Goal: Entertainment & Leisure: Consume media (video, audio)

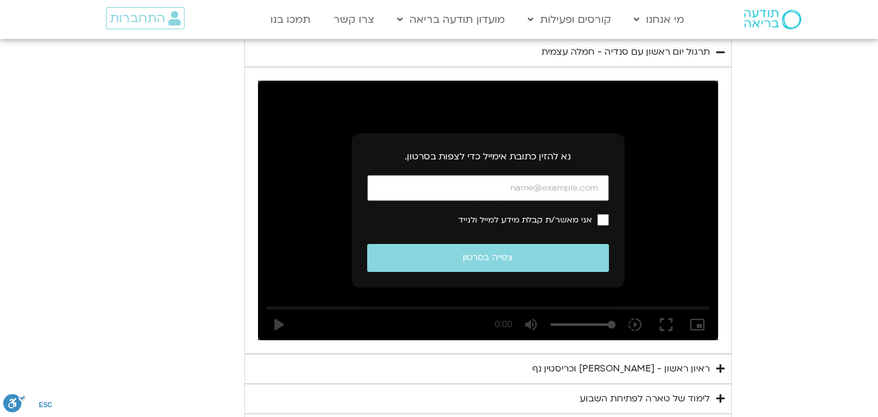
scroll to position [713, 0]
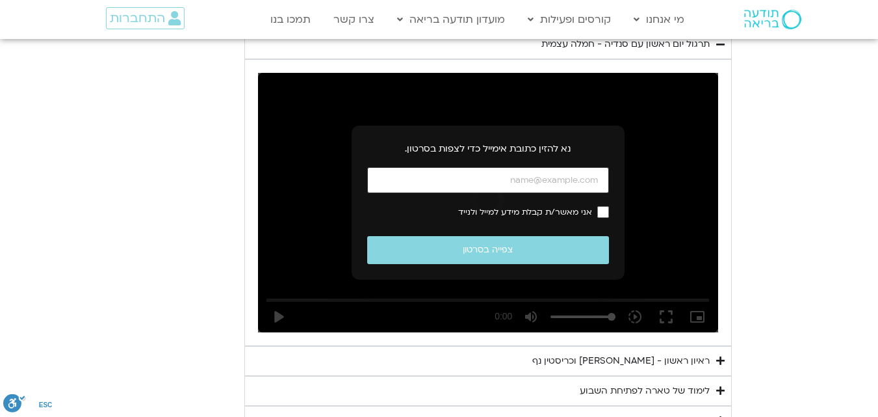
click at [534, 177] on input "כתובת אימייל" at bounding box center [488, 180] width 242 height 27
type input "[EMAIL_ADDRESS][DOMAIN_NAME]"
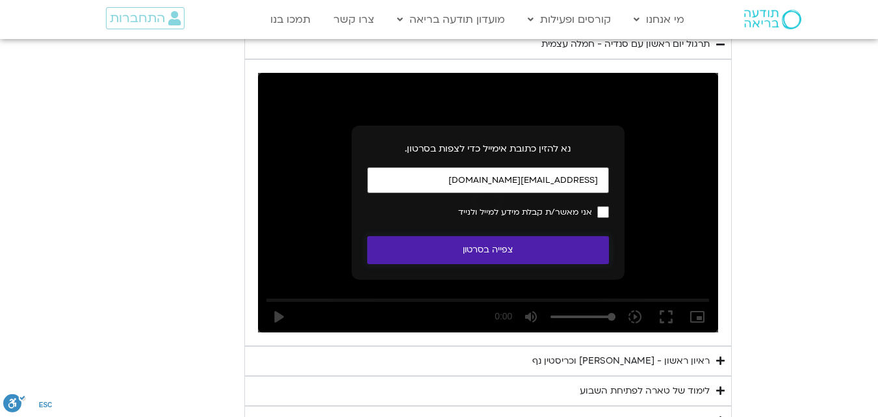
click at [547, 247] on button "צפייה בסרטון" at bounding box center [488, 250] width 242 height 28
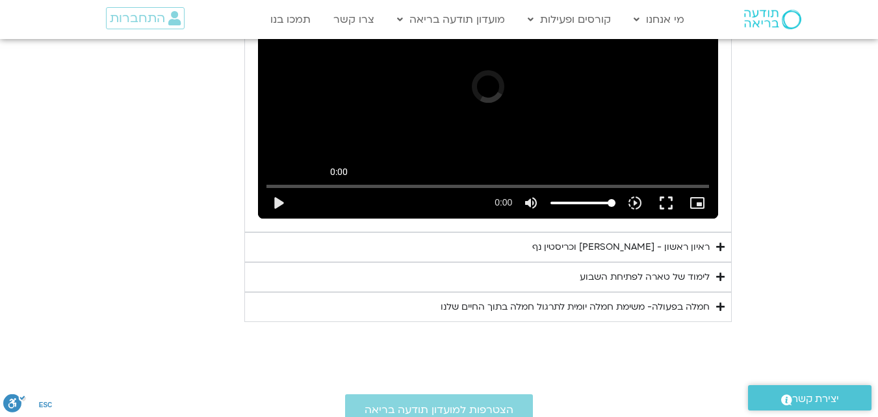
scroll to position [697, 0]
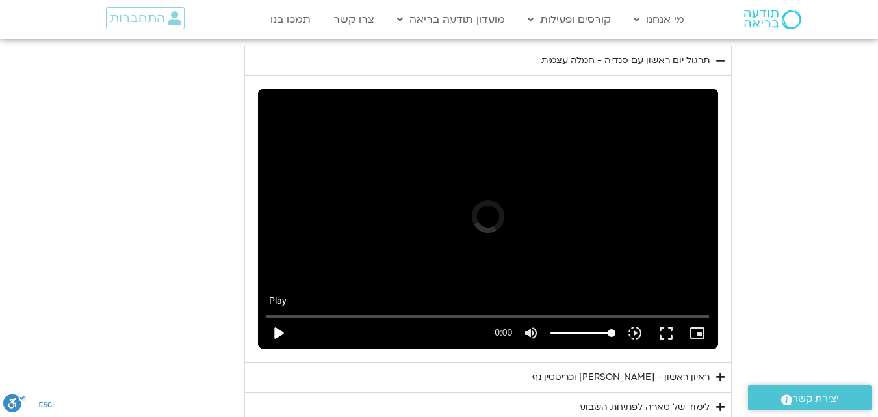
click at [279, 329] on button "play_arrow" at bounding box center [278, 332] width 31 height 31
click at [634, 332] on icon "slow_motion_video" at bounding box center [635, 333] width 16 height 16
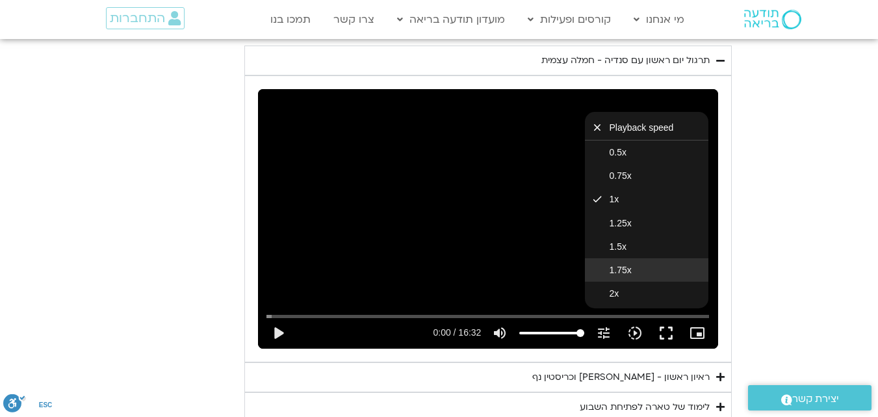
click at [636, 270] on button "1.75x" at bounding box center [646, 269] width 123 height 23
click at [276, 331] on button "play_arrow" at bounding box center [278, 332] width 31 height 31
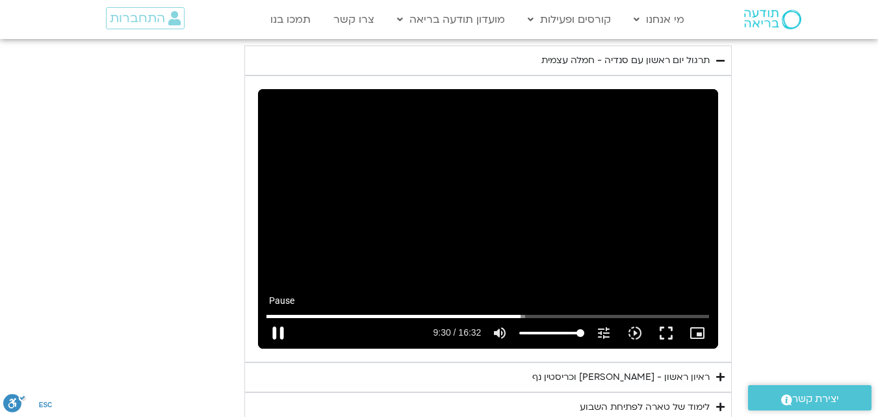
click at [275, 331] on button "pause" at bounding box center [278, 332] width 31 height 31
click at [635, 335] on icon "slow_motion_video" at bounding box center [635, 333] width 16 height 16
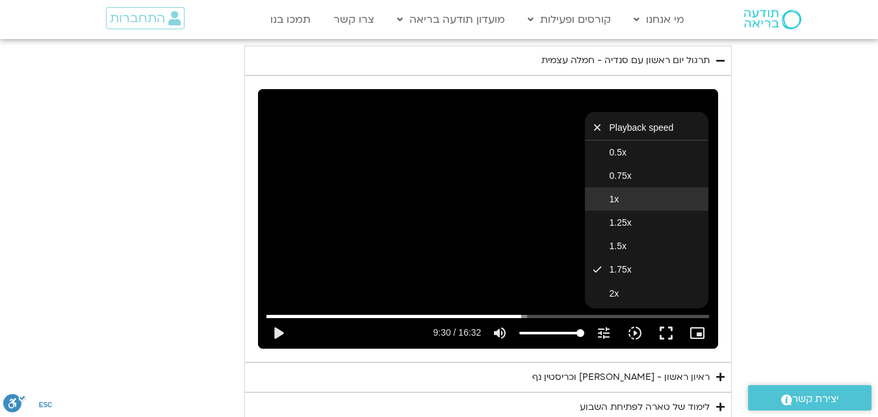
click at [626, 199] on button "1x" at bounding box center [646, 198] width 123 height 23
click at [276, 331] on button "play_arrow" at bounding box center [278, 332] width 31 height 31
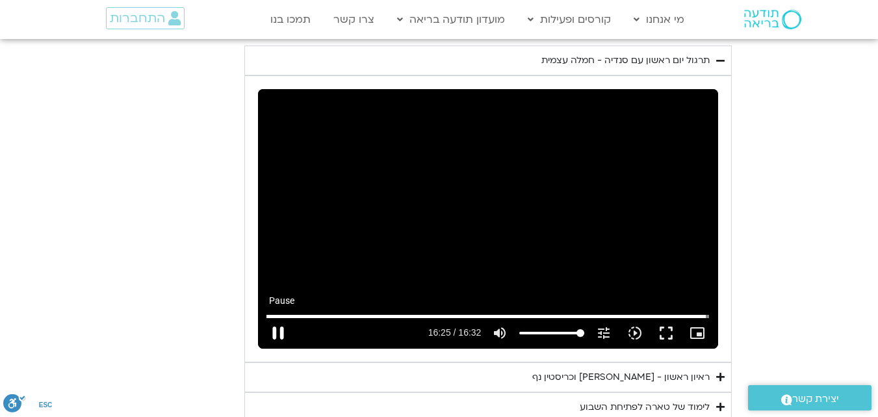
click at [280, 326] on button "pause" at bounding box center [278, 332] width 31 height 31
click at [278, 335] on button "play_arrow" at bounding box center [278, 332] width 31 height 31
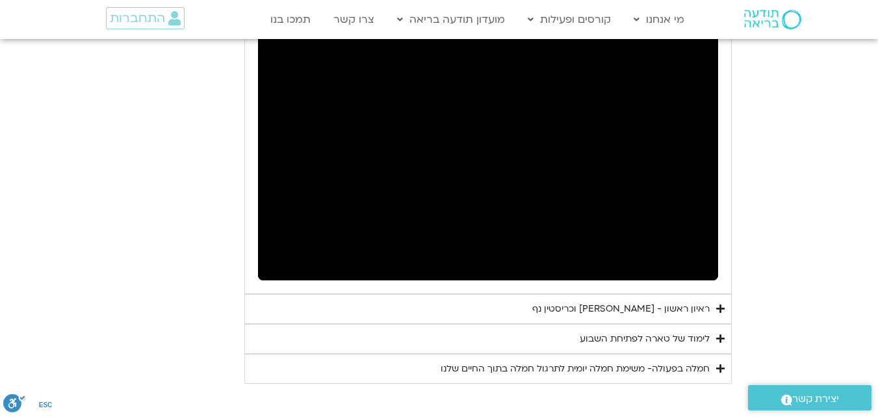
scroll to position [762, 0]
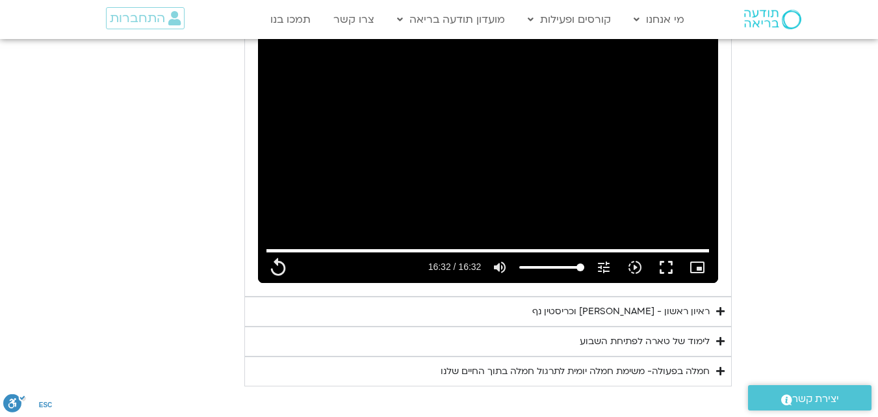
click at [662, 313] on div "ראיון ראשון - [PERSON_NAME] וכריסטין נף" at bounding box center [620, 311] width 177 height 16
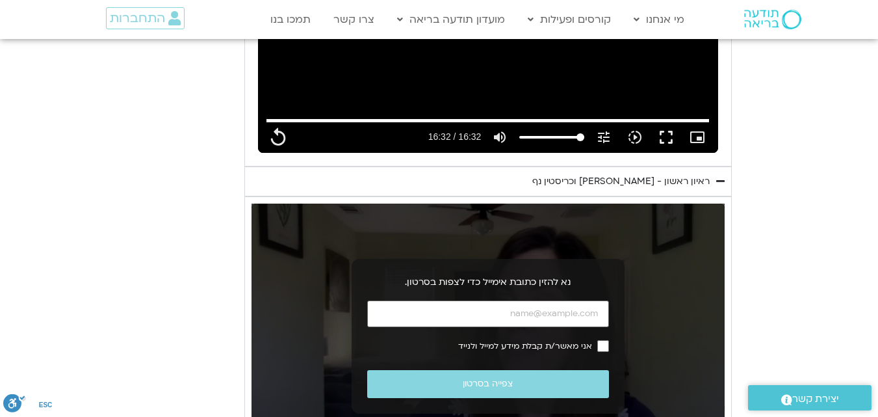
scroll to position [957, 0]
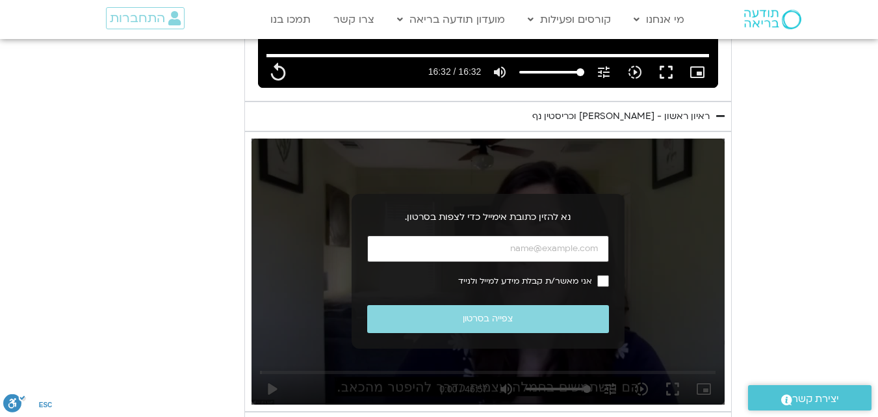
click at [571, 253] on input "כתובת אימייל" at bounding box center [488, 248] width 242 height 27
type input "992.52"
type input "[EMAIL_ADDRESS][DOMAIN_NAME]"
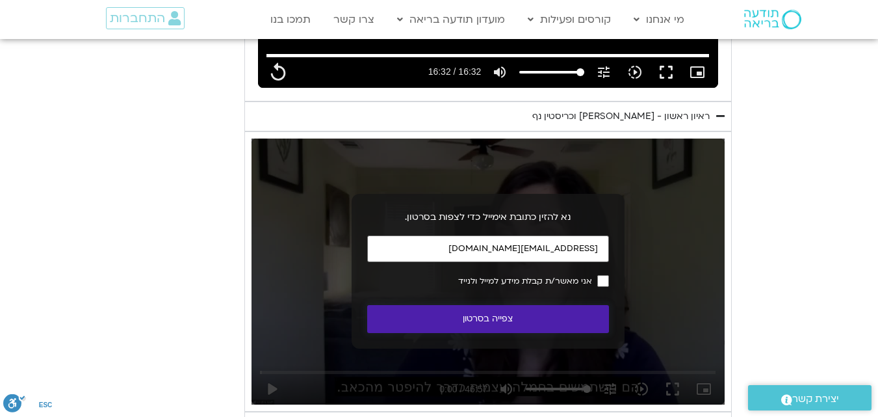
click at [574, 311] on button "צפייה בסרטון" at bounding box center [488, 319] width 242 height 28
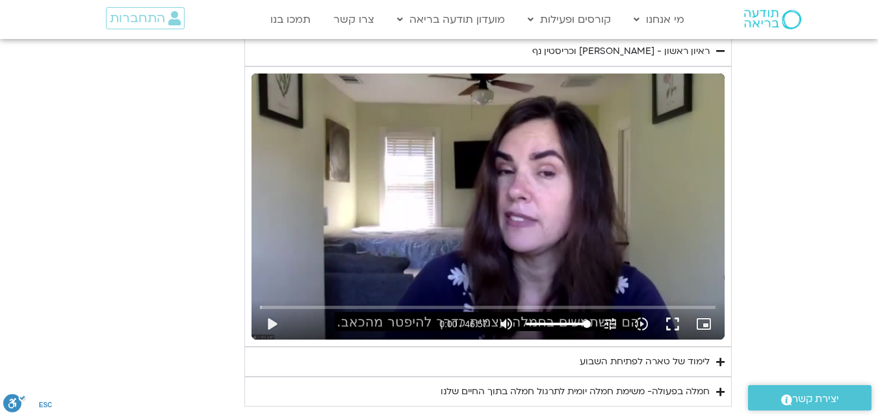
scroll to position [1087, 0]
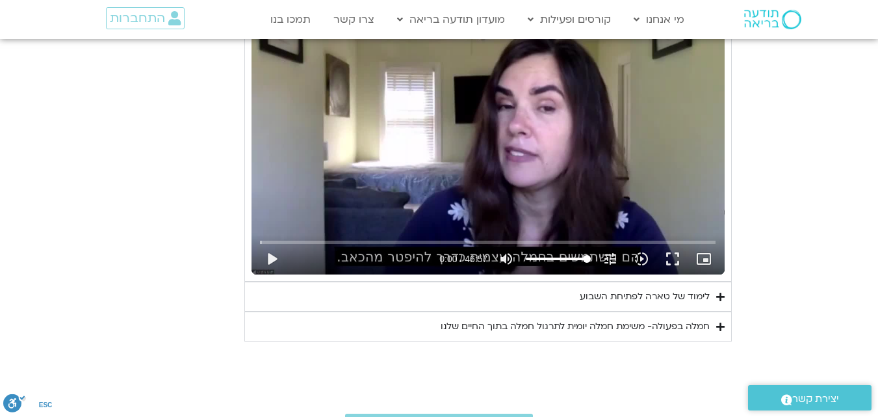
click at [612, 294] on div "לימוד של טארה לפתיחת השבוע" at bounding box center [645, 297] width 130 height 16
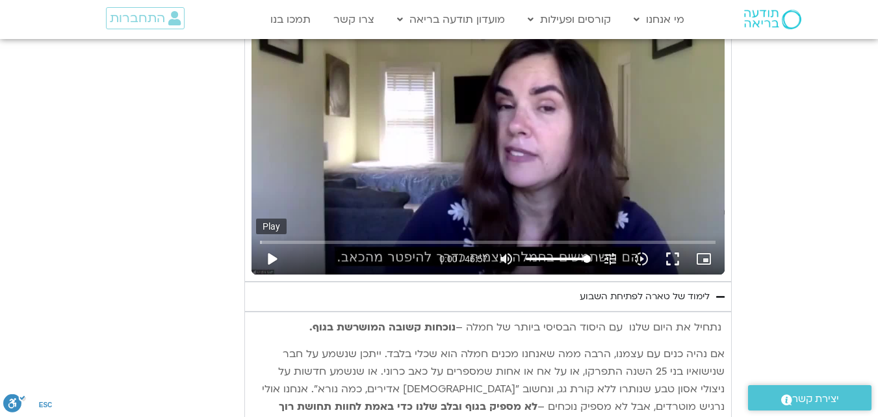
click at [273, 252] on button "play_arrow" at bounding box center [271, 258] width 31 height 31
type input "992.52"
type input "0.086753"
type input "992.52"
type input "0.310059"
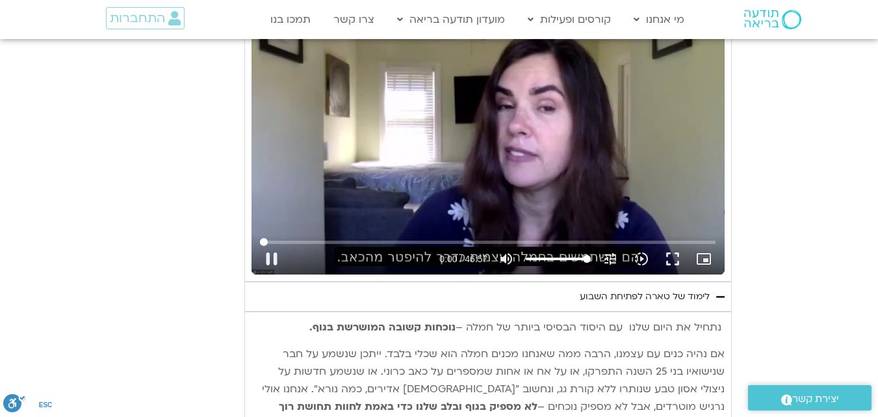
type input "992.52"
type input "0.46421"
type input "992.52"
type input "0.594877"
type input "992.52"
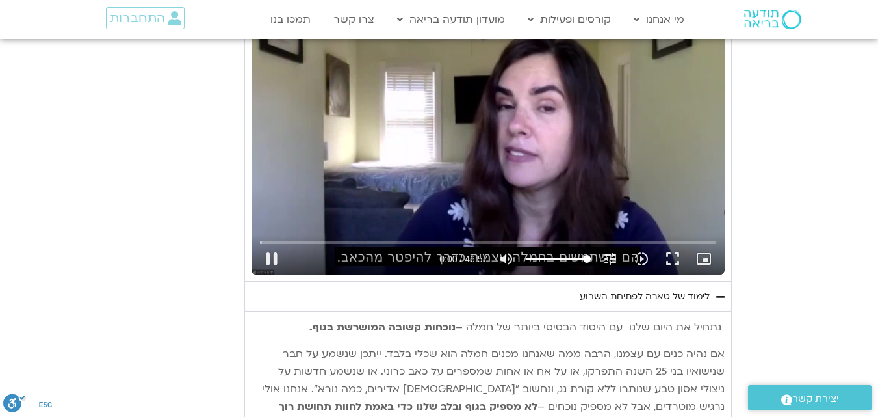
type input "0.727882"
type input "992.52"
type input "0.843072"
type input "992.52"
type input "0.914737"
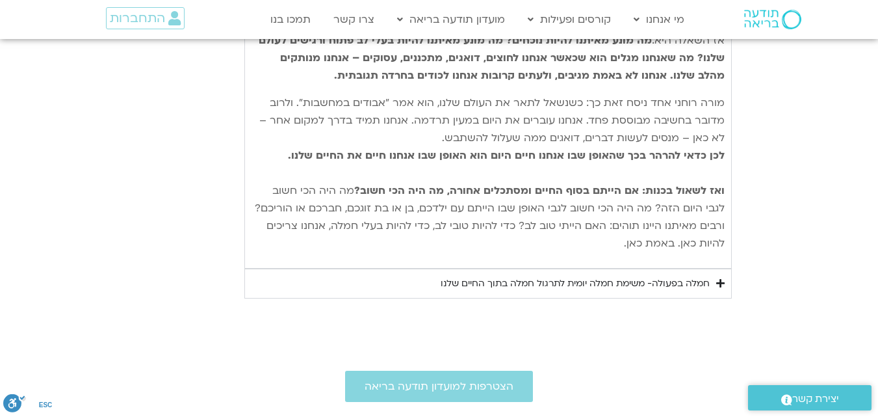
scroll to position [1475, 0]
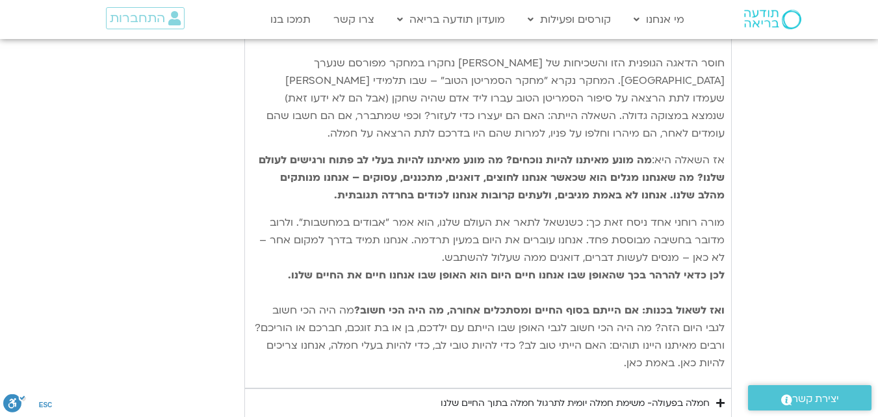
click at [604, 395] on div "חמלה בפעולה- משימת חמלה יומית לתרגול חמלה בתוך החיים שלנו" at bounding box center [575, 403] width 269 height 16
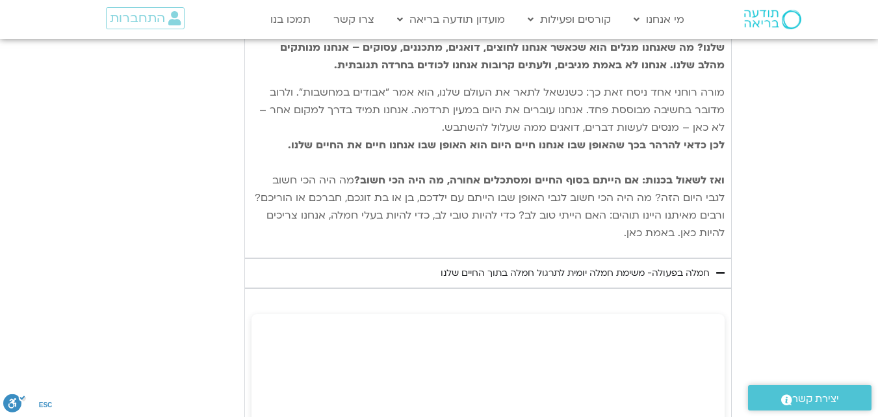
drag, startPoint x: 623, startPoint y: 216, endPoint x: 756, endPoint y: 93, distance: 180.7
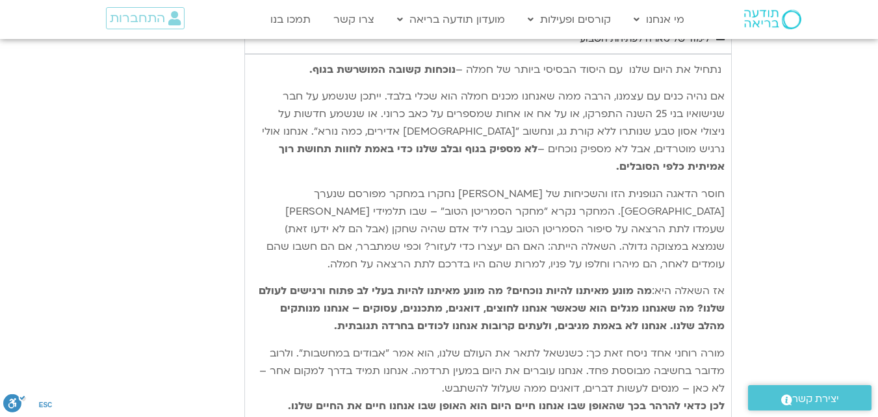
scroll to position [1339, 0]
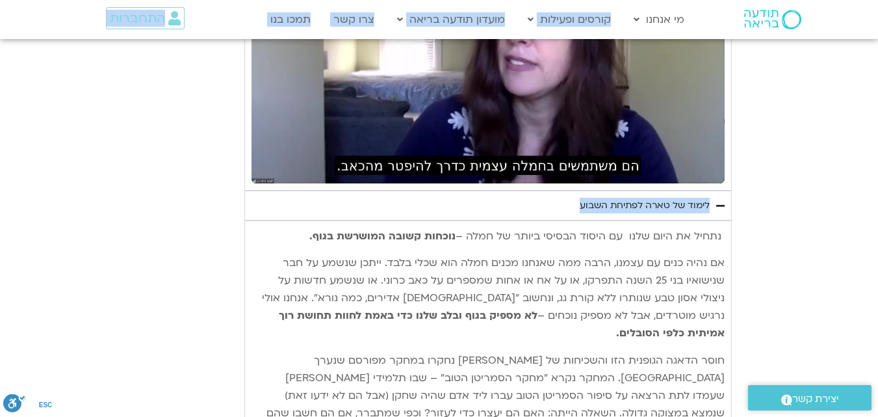
type input "992.52"
type input "21.618699"
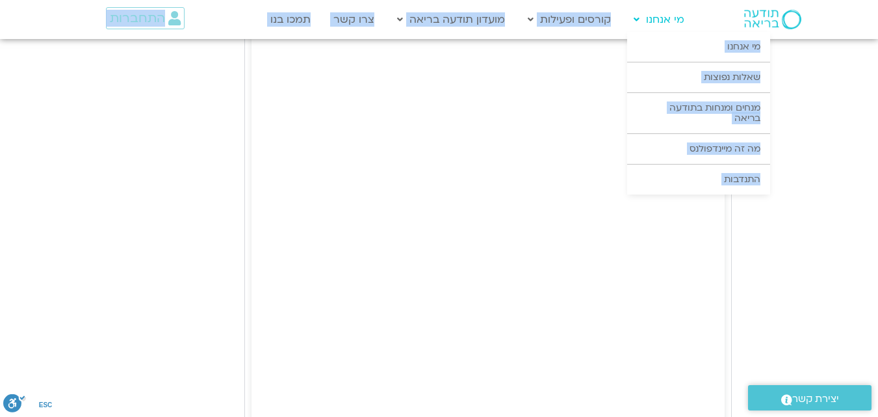
scroll to position [1919, 0]
drag, startPoint x: 724, startPoint y: 73, endPoint x: 636, endPoint y: 44, distance: 93.3
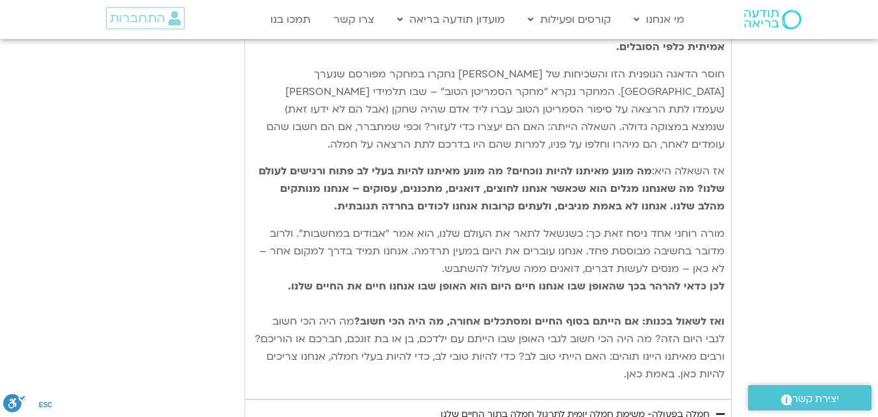
click at [637, 115] on span "חוסר הדאגה הגופנית הזו והשכיחות של [PERSON_NAME] נחקרו במחקר מפורסם שנערך [GEOG…" at bounding box center [495, 109] width 458 height 84
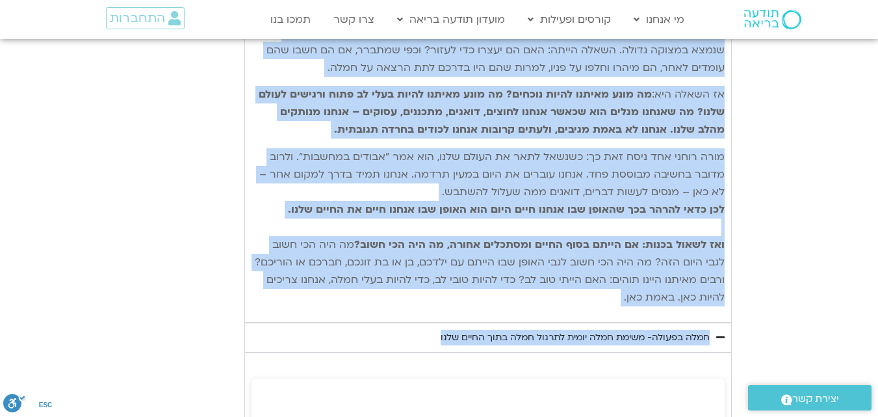
scroll to position [1552, 0]
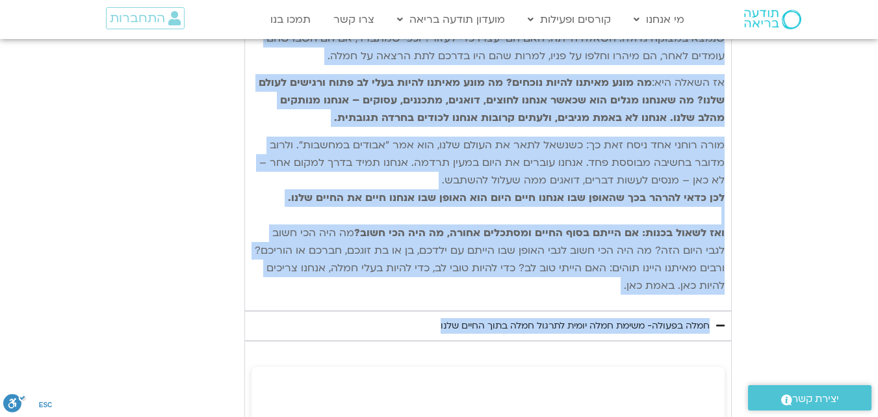
drag, startPoint x: 721, startPoint y: 140, endPoint x: 628, endPoint y: 272, distance: 161.7
click at [628, 272] on div "נתחיל את היום שלנו עם היסוד הבסיסי ביותר של חמלה – נוכחות קשובה המושרשת בגוף. א…" at bounding box center [487, 73] width 473 height 441
copy div "lorem ip dolo sita co adipi elitse doeiu te inci – utlabo etdol magnaal enim. a…"
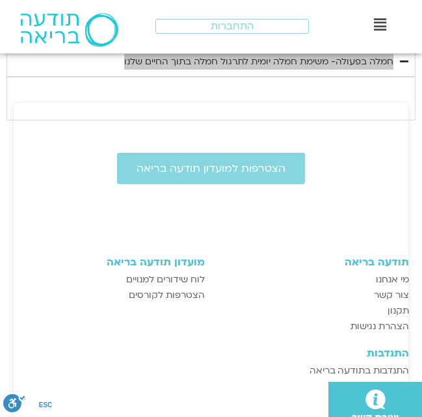
scroll to position [1968, 0]
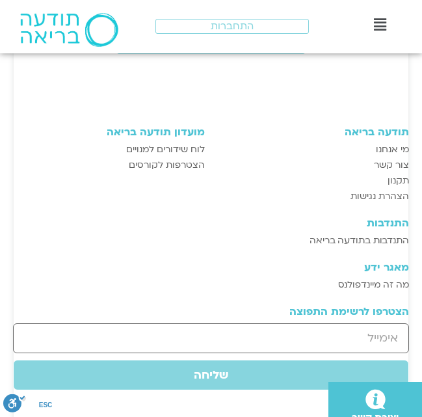
click at [262, 231] on div "התנדבות התנדבות בתודעה בריאה מאגר ידע מה זה מיינדפולנס" at bounding box center [325, 255] width 182 height 88
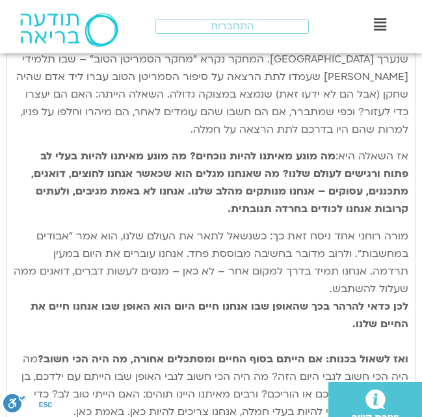
click at [266, 209] on div "נתחיל את היום שלנו עם היסוד הבסיסי ביותר של חמלה – נוכחות קשובה המושרשת בגוף. א…" at bounding box center [211, 147] width 394 height 546
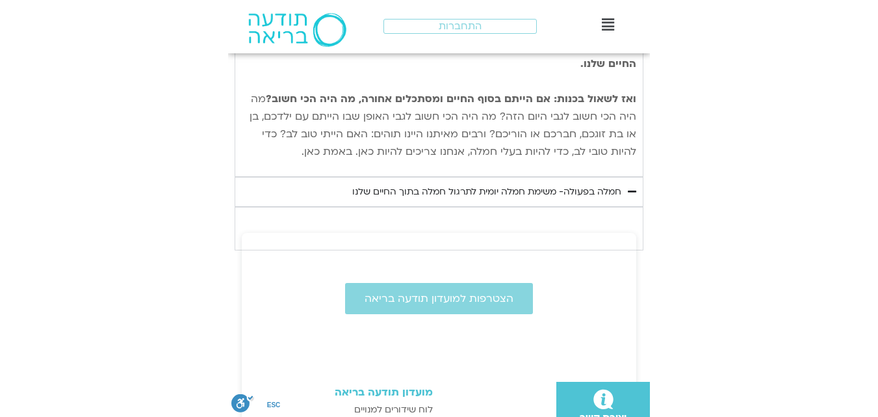
scroll to position [1903, 0]
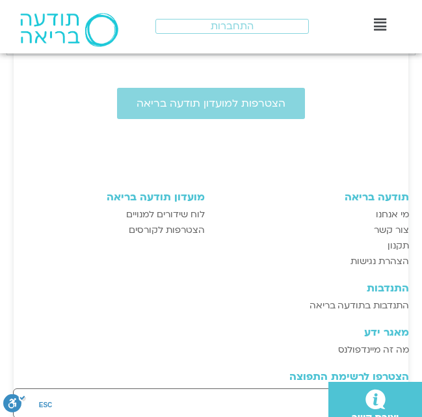
drag, startPoint x: 257, startPoint y: 216, endPoint x: 358, endPoint y: 147, distance: 122.0
click at [358, 147] on div at bounding box center [210, 152] width 409 height 40
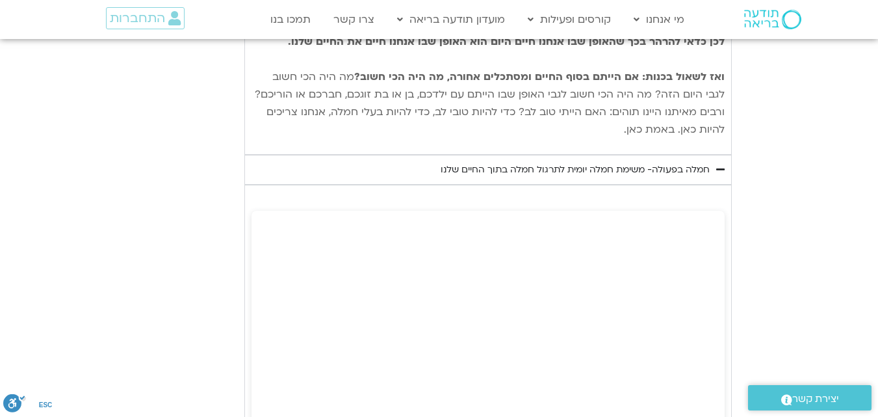
scroll to position [1578, 0]
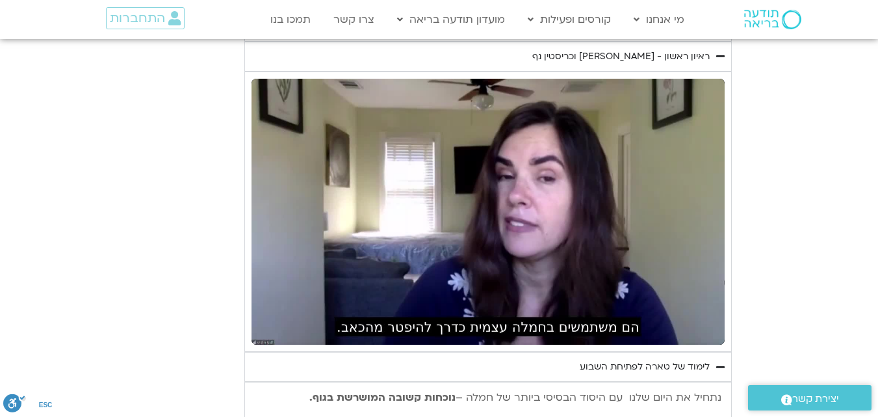
type input "992.52"
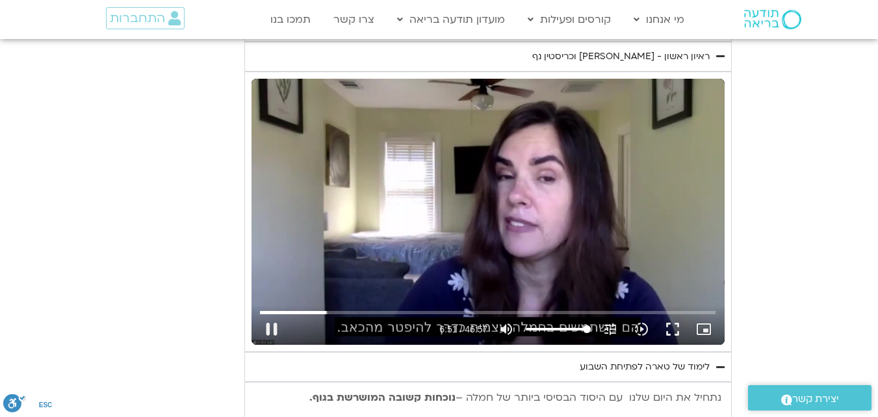
scroll to position [1022, 0]
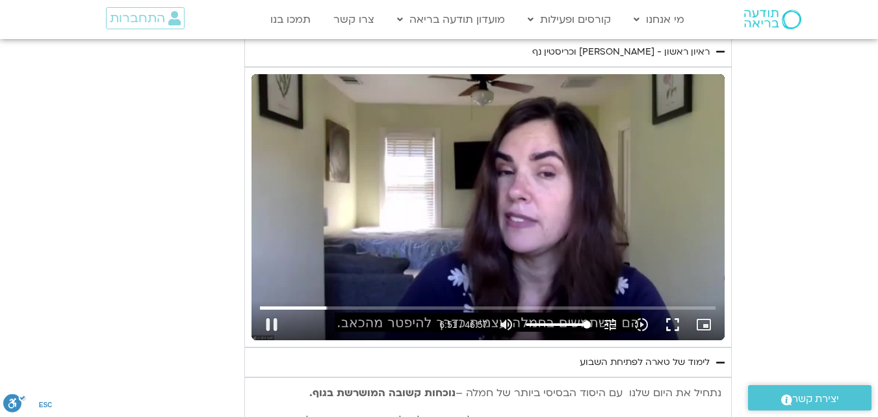
type input "411.465639"
type input "992.52"
type input "411.604976"
type input "992.52"
type input "411.736121"
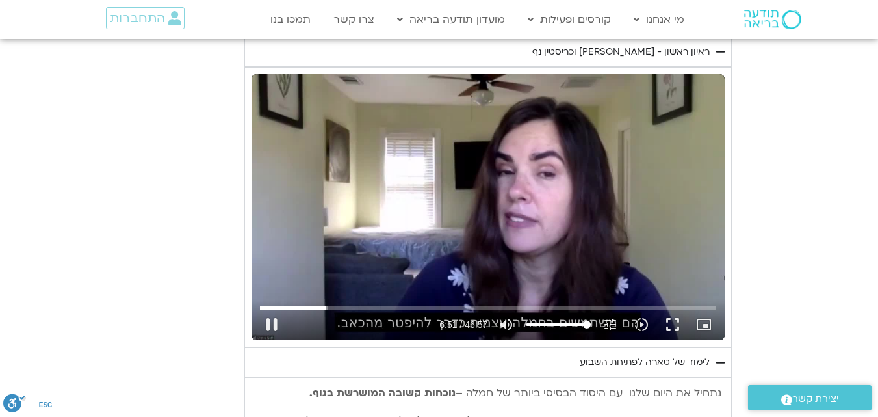
type input "992.52"
type input "411.866038"
type input "992.52"
type input "411.990403"
type input "992.52"
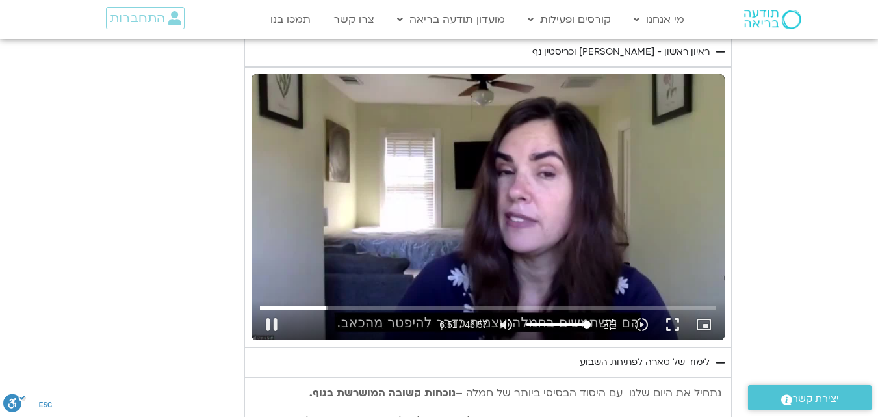
type input "412.130357"
type input "992.52"
type input "412.264602"
type input "992.52"
type input "412.397044"
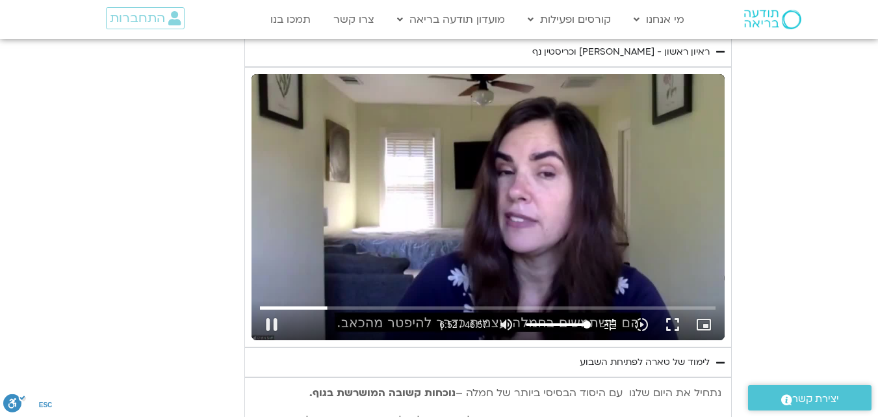
type input "992.52"
type input "412.528672"
type input "992.52"
type input "412.794756"
type input "992.52"
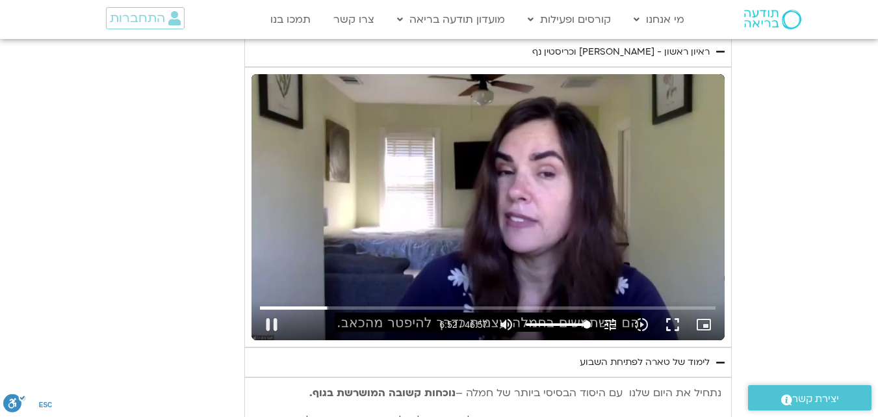
type input "412.931667"
type input "992.52"
type input "413.181009"
type input "992.52"
type input "413.335995"
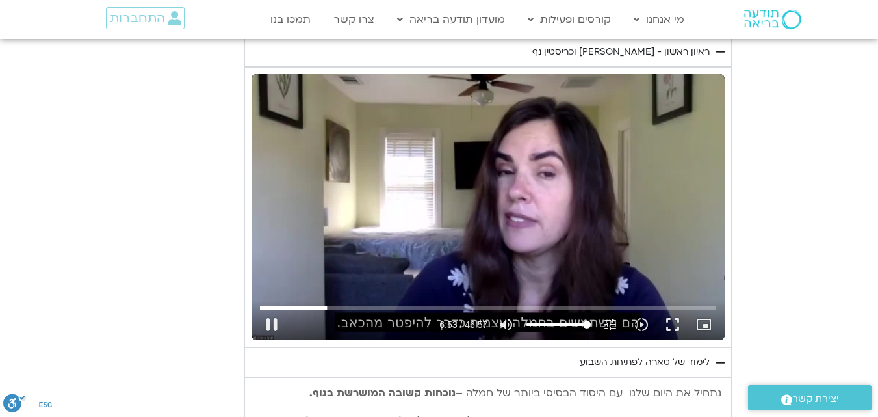
type input "992.52"
type input "413.470117"
type input "992.52"
type input "413.607782"
type input "992.52"
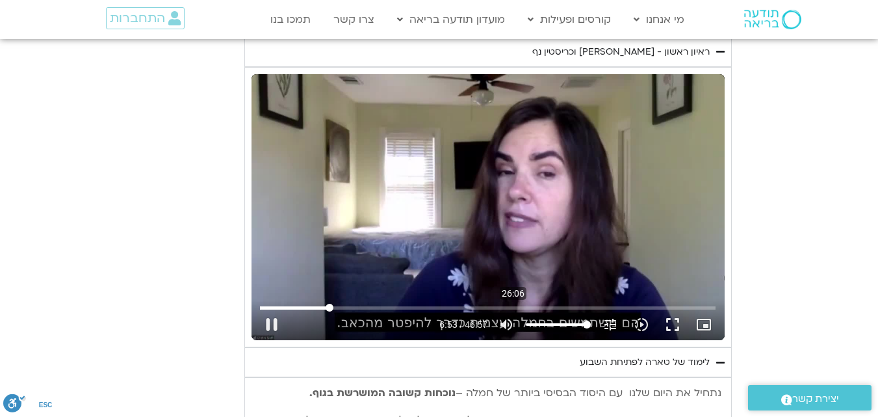
type input "413.750624"
type input "992.52"
type input "413.884081"
type input "992.52"
type input "414.015368"
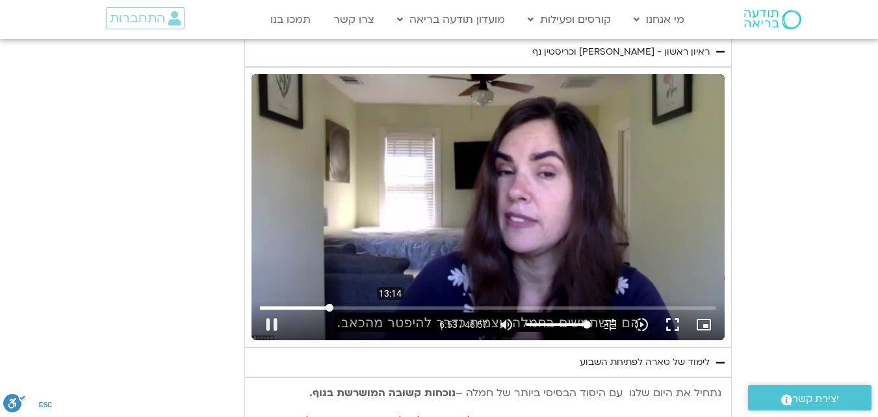
type input "992.52"
type input "414.136673"
type input "992.52"
type input "414.265697"
type input "992.52"
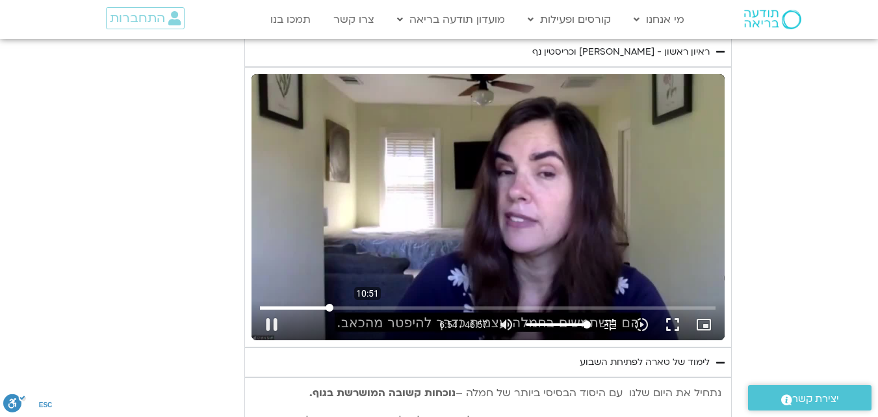
type input "414.380015"
type input "992.52"
type input "414.51184"
type input "992.52"
type input "414.646854"
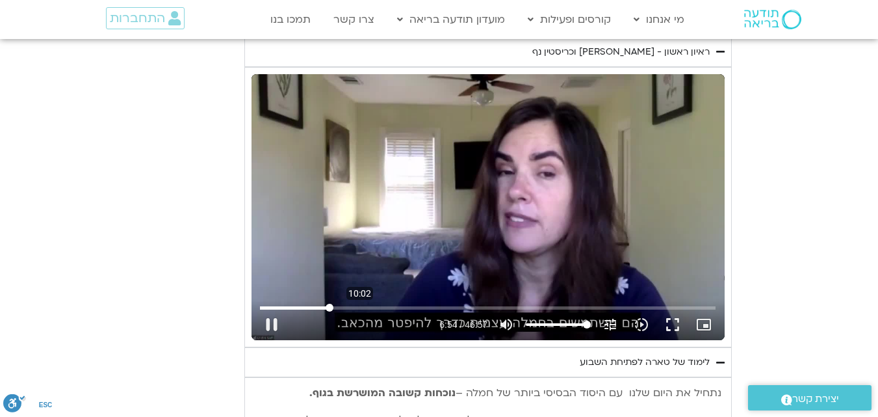
type input "992.52"
type input "414.772682"
type input "992.52"
type input "414.934186"
type input "992.52"
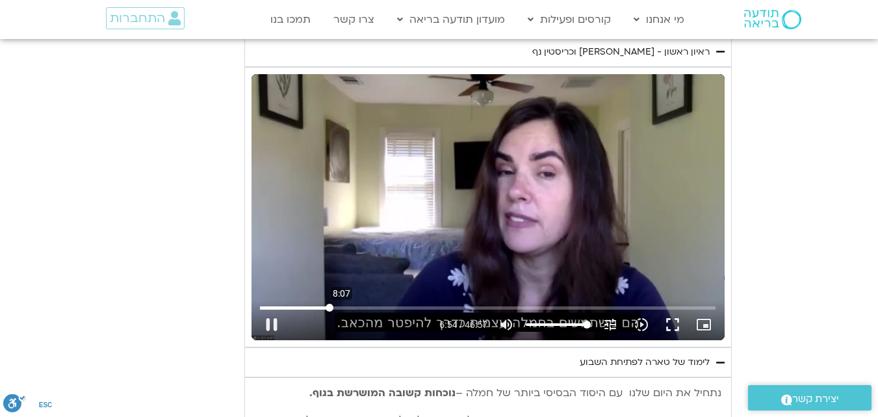
type input "415.036818"
type input "992.52"
type input "415.166838"
type input "992.52"
type input "415.296174"
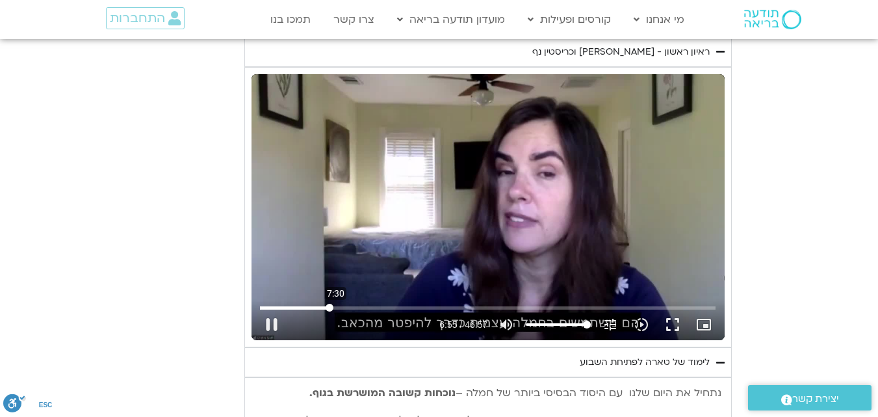
type input "992.52"
type input "415.433167"
type input "992.52"
type input "415.599717"
type input "992.52"
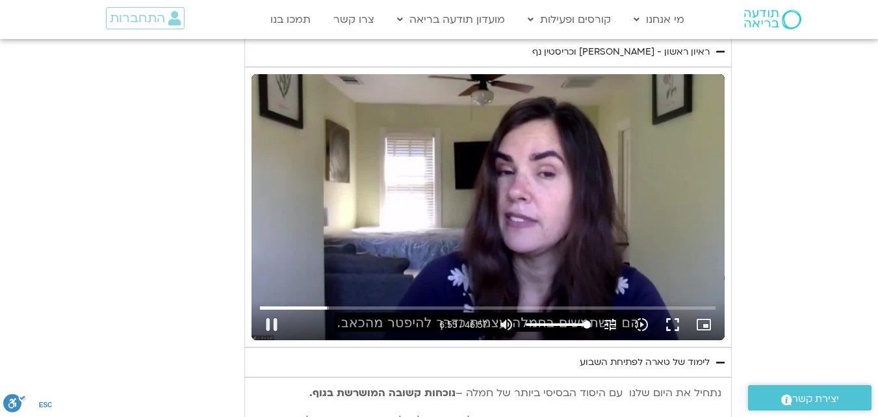
type input "415.731609"
type input "992.52"
type input "415.848097"
type input "992.52"
type input "415.982433"
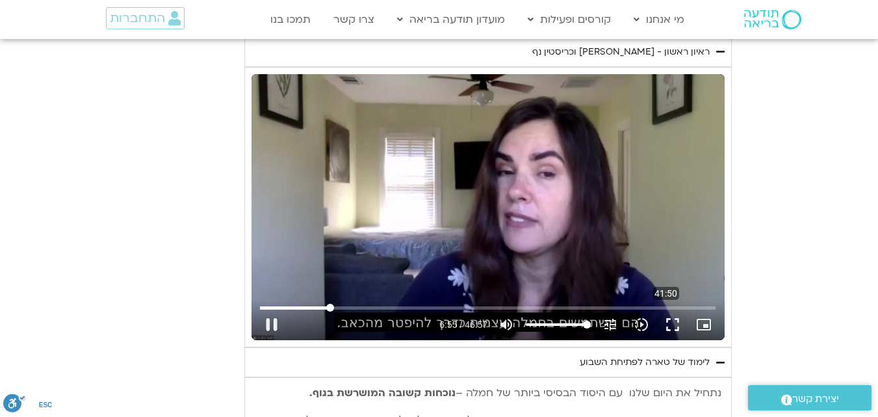
type input "992.52"
type input "416.099578"
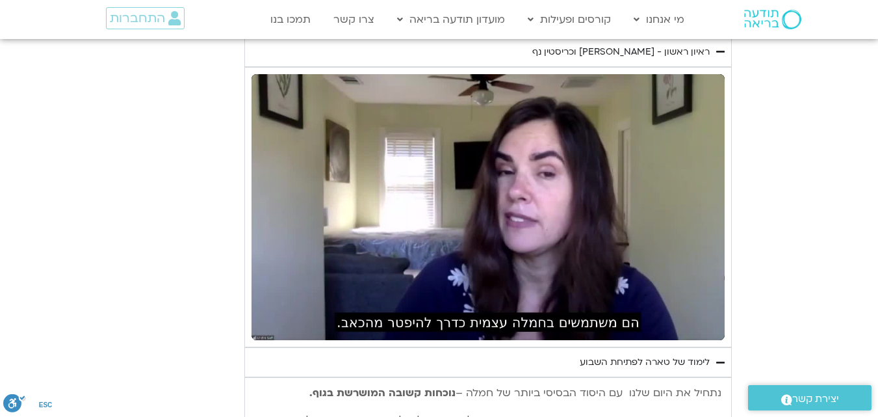
type input "992.52"
type input "416.514776"
type input "992.52"
type input "416.631012"
type input "992.52"
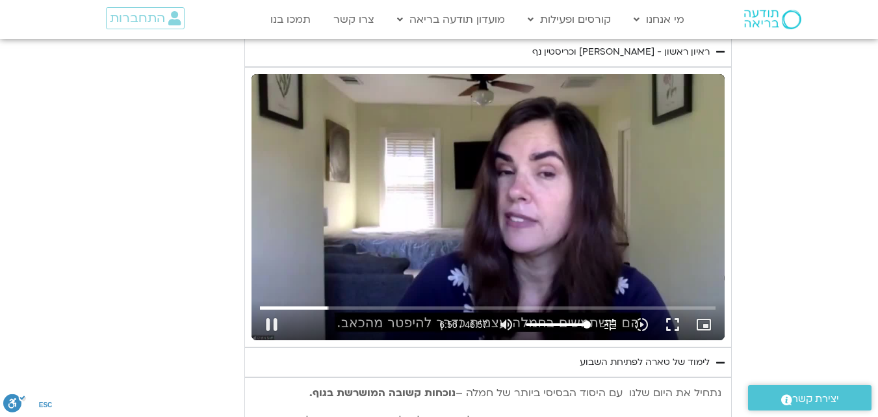
type input "416.730432"
type input "992.52"
type input "416.856163"
type input "992.52"
type input "416.996403"
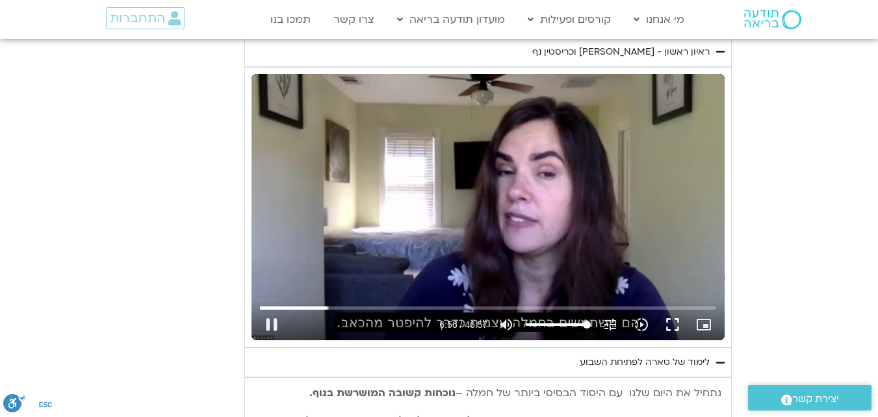
type input "992.52"
type input "417.166365"
type input "992.52"
type input "417.264079"
type input "992.52"
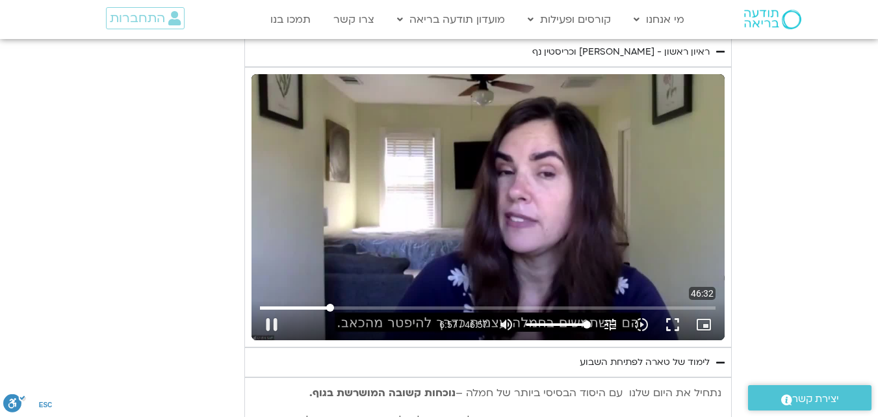
type input "417.399065"
type input "992.52"
type input "417.571658"
type input "992.52"
type input "417.715792"
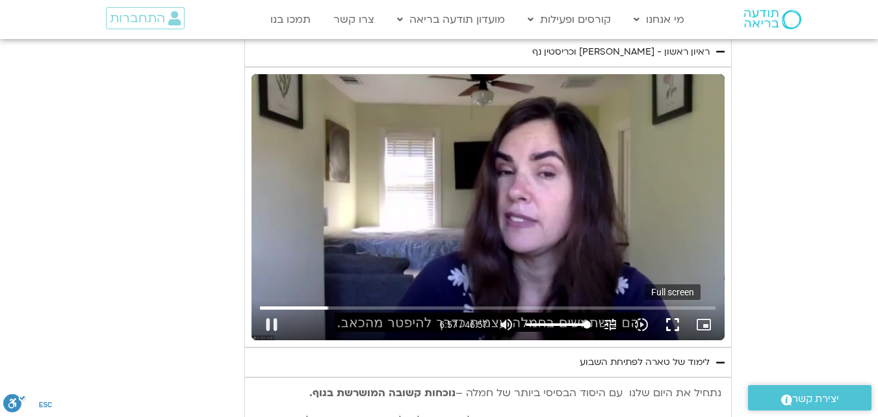
type input "992.52"
type input "417.796395"
type input "992.52"
type input "417.94787"
type input "992.52"
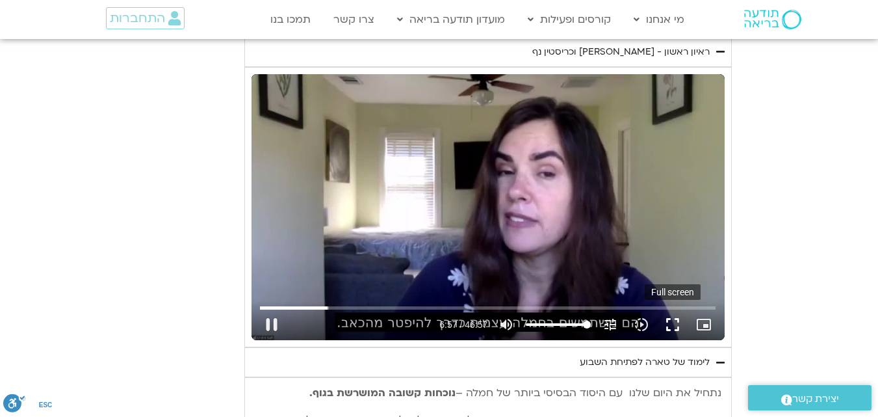
type input "418.048509"
type input "992.52"
type input "418.231621"
type input "992.52"
type input "418.313375"
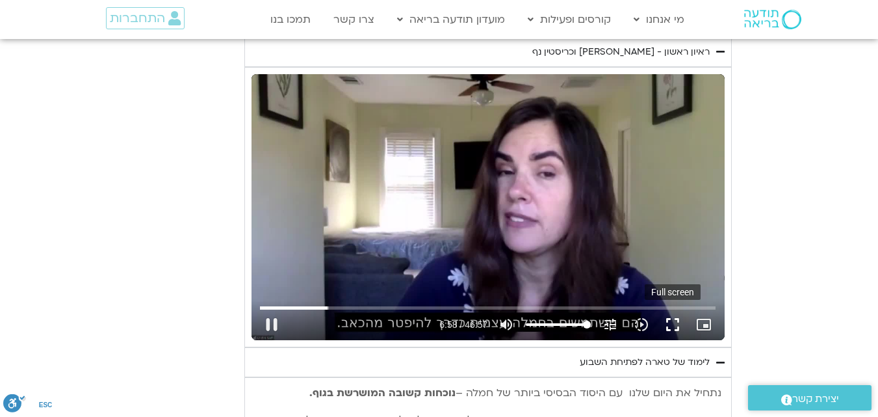
type input "992.52"
type input "418.446983"
type input "992.52"
type input "418.580747"
type input "992.52"
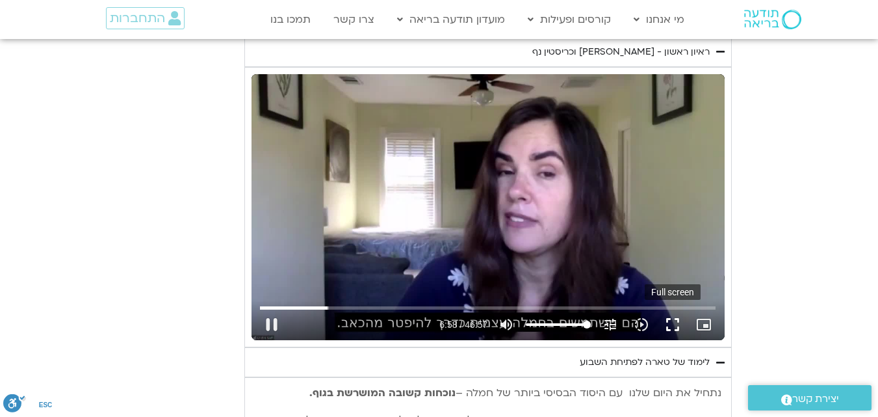
type input "418.747757"
type input "992.52"
type input "418.846912"
type input "992.52"
type input "418.980152"
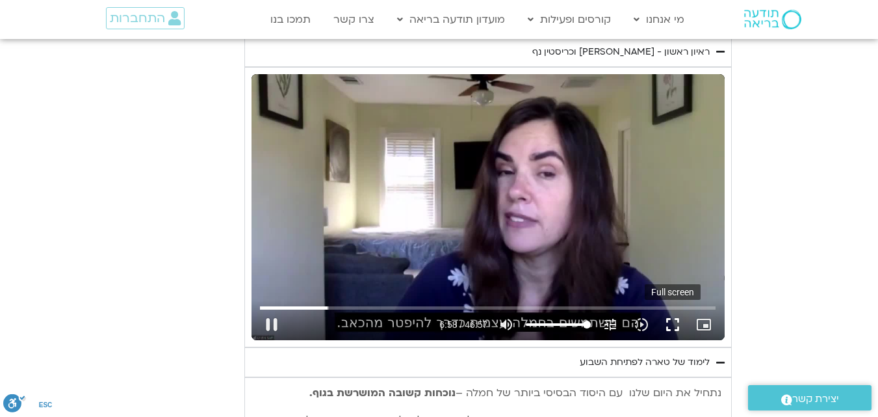
type input "992.52"
type input "419.113742"
type input "992.52"
type input "419.248333"
type input "992.52"
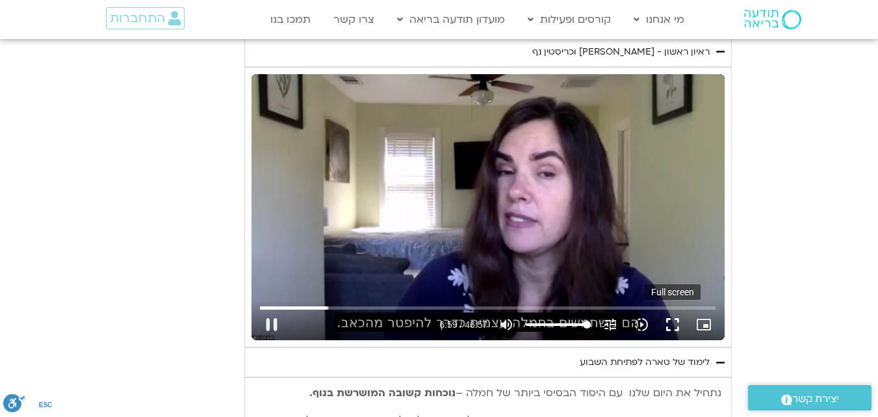
type input "419.380895"
type input "992.52"
type input "419.513495"
type input "992.52"
type input "419.64876"
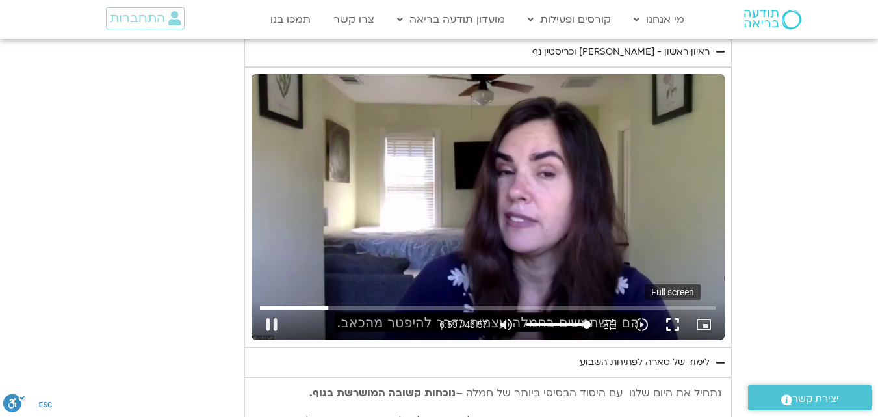
type input "992.52"
type input "419.780131"
type input "992.52"
type input "419.913531"
type input "992.52"
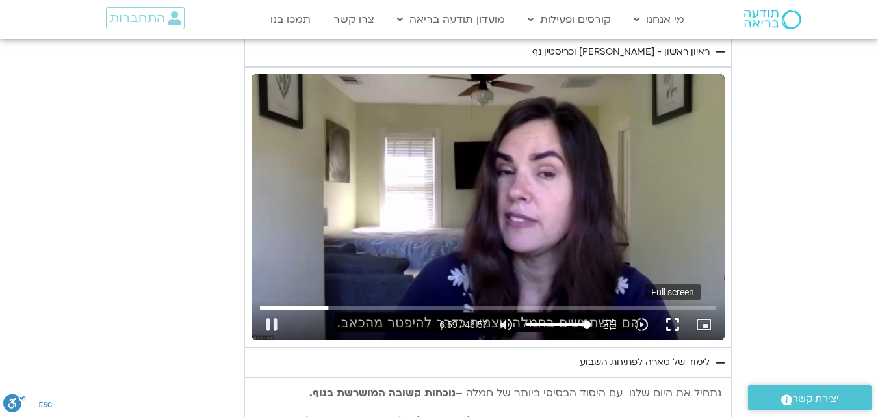
type input "420.047313"
type input "992.52"
type input "420.180541"
type input "992.52"
type input "420.313828"
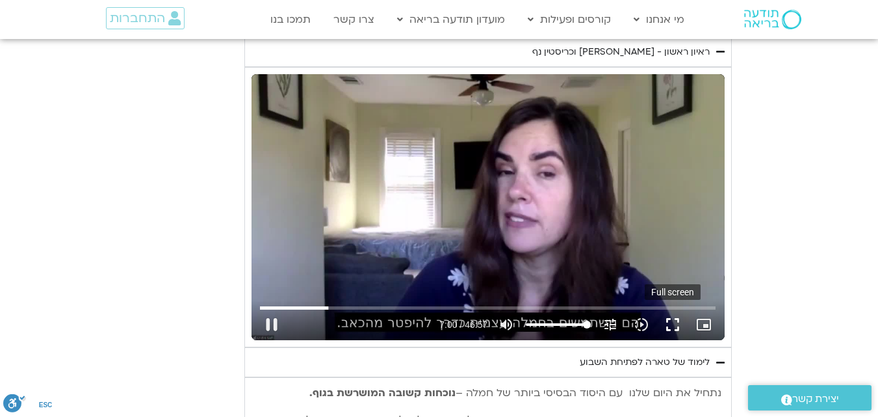
type input "992.52"
type input "420.448248"
type input "992.52"
type input "420.580851"
type input "992.52"
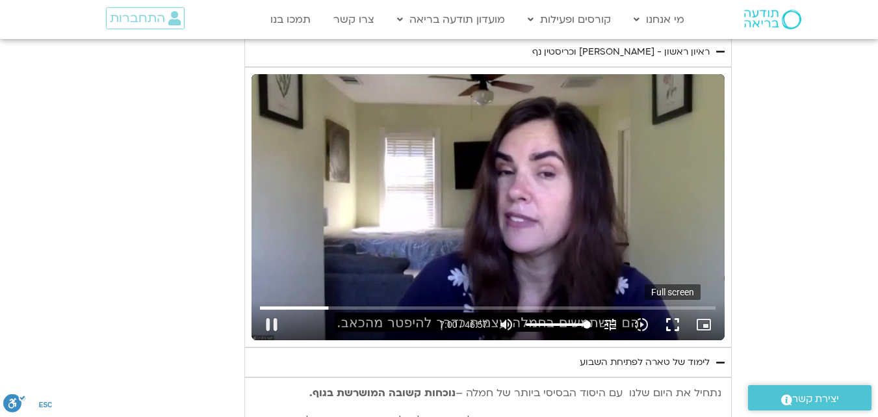
type input "420.70901"
type input "992.52"
type input "420.83802"
type input "992.52"
type input "420.966911"
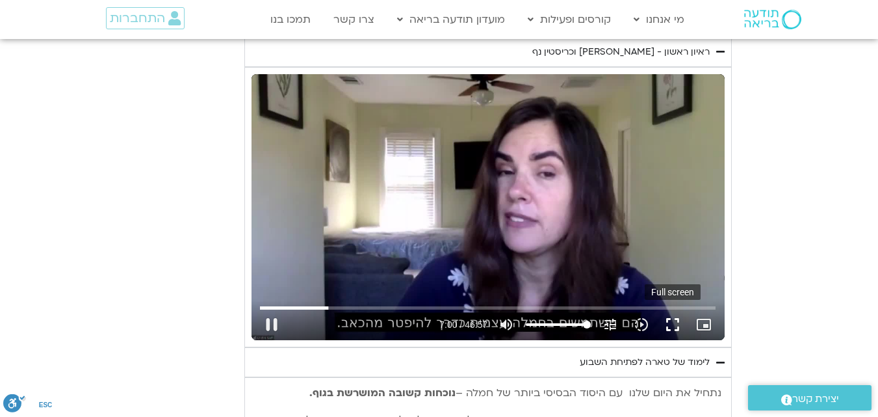
type input "992.52"
type input "421.099356"
type input "992.52"
type input "421.231605"
type input "992.52"
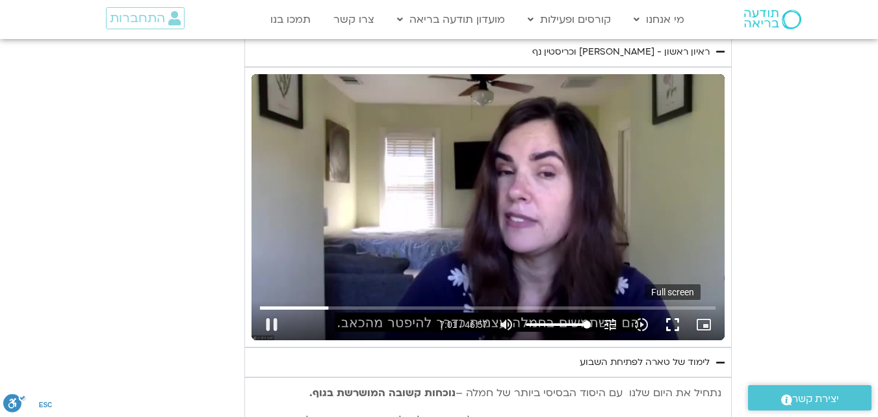
type input "421.357041"
type input "992.52"
type input "421.482304"
type input "992.52"
type input "421.613767"
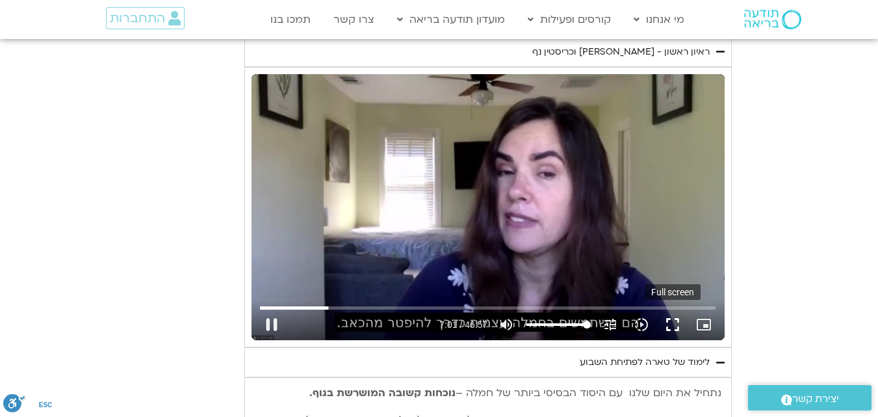
type input "992.52"
type input "421.740147"
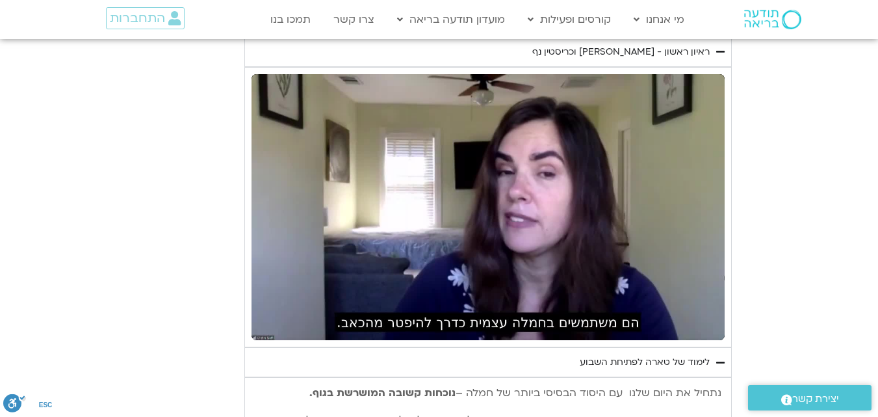
type input "992.52"
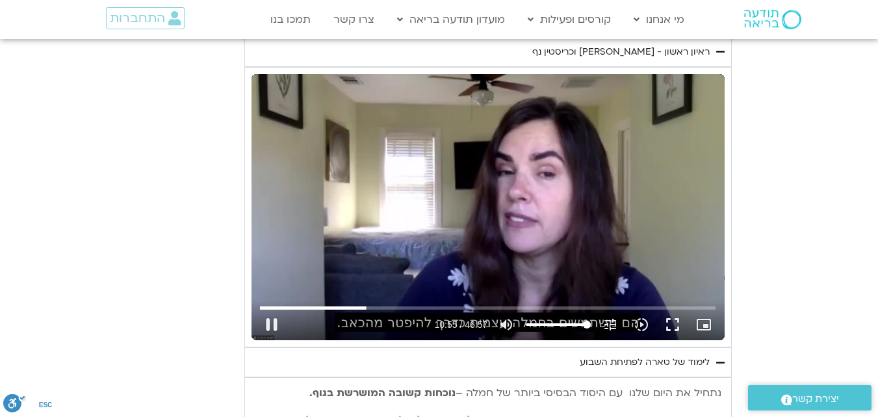
type input "655.420897"
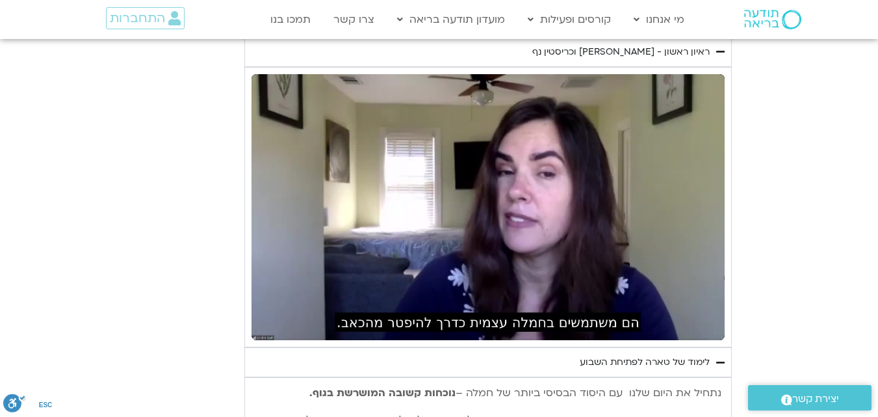
type input "992.52"
type input "656.373607"
type input "992.52"
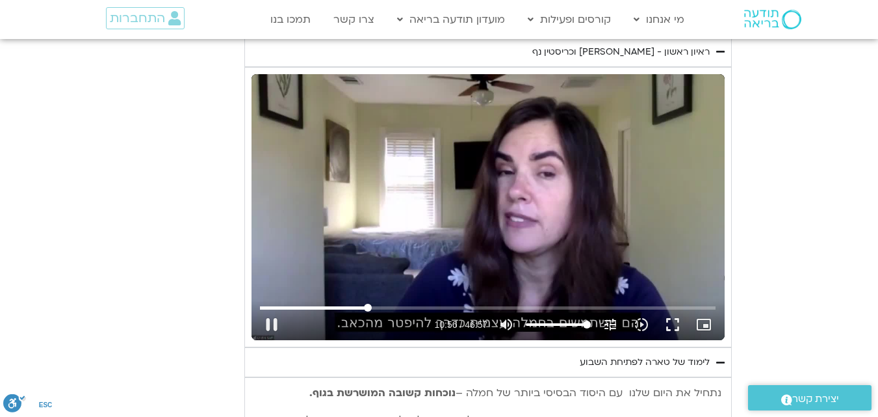
type input "656.505396"
type input "992.52"
type input "656.573784"
type input "992.52"
type input "656.772812"
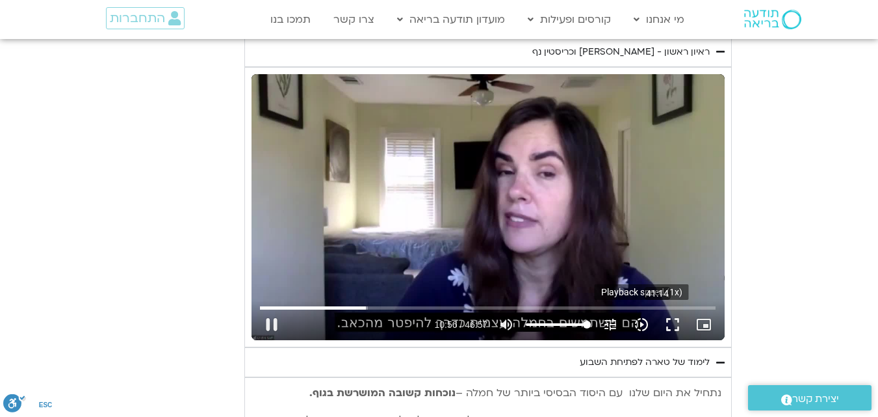
type input "992.52"
type input "656.906769"
type input "992.52"
type input "657.030421"
type input "992.52"
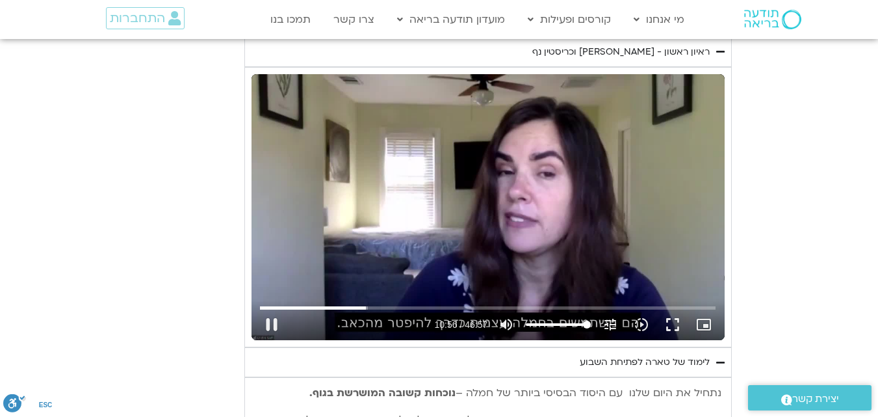
type input "657.159039"
type input "992.52"
type input "657.294723"
type input "992.52"
type input "657.408273"
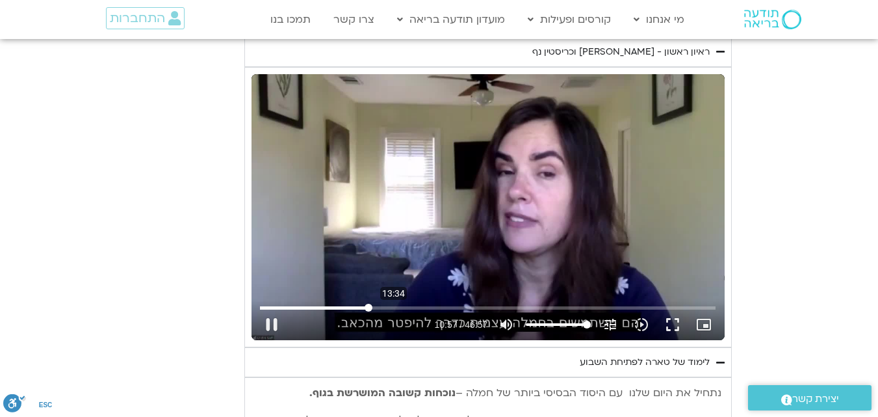
type input "992.52"
type input "657.57325"
type input "992.52"
type input "657.706221"
type input "992.52"
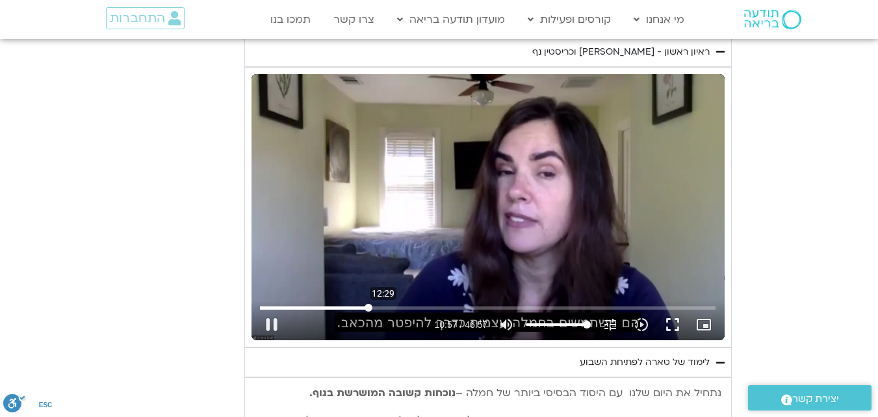
type input "657.840776"
type input "992.52"
type input "657.972338"
type input "992.52"
type input "658.088992"
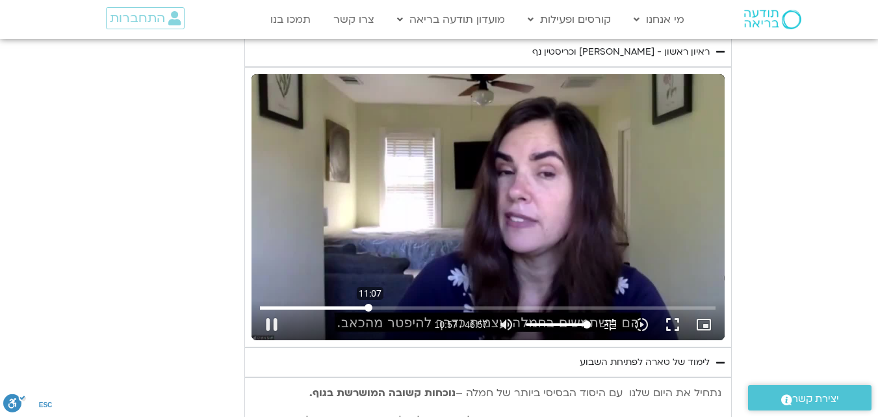
type input "992.52"
click at [360, 304] on input "Seek" at bounding box center [488, 307] width 456 height 8
click at [271, 323] on button "pause" at bounding box center [271, 324] width 31 height 31
click at [268, 323] on button "play_arrow" at bounding box center [271, 324] width 31 height 31
click at [420, 305] on input "Seek" at bounding box center [488, 307] width 456 height 8
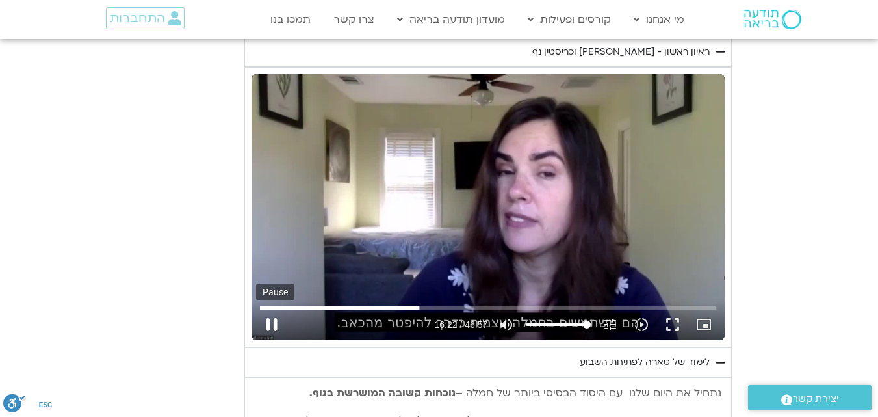
click at [275, 322] on button "pause" at bounding box center [271, 324] width 31 height 31
click at [256, 309] on button "play_arrow" at bounding box center [271, 324] width 31 height 31
click at [274, 324] on button "pause" at bounding box center [271, 324] width 31 height 31
